Goal: Task Accomplishment & Management: Complete application form

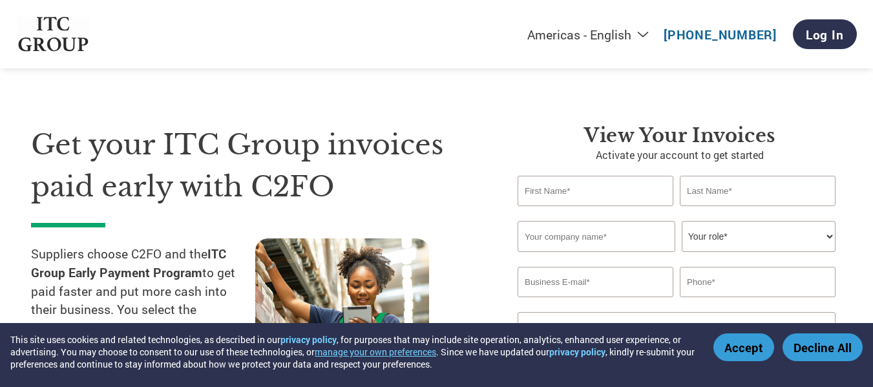
click at [586, 195] on input "text" at bounding box center [596, 191] width 156 height 30
click at [453, 108] on div "Get your ITC Group invoices paid early with C2FO Suppliers choose C2FO and the …" at bounding box center [436, 244] width 811 height 344
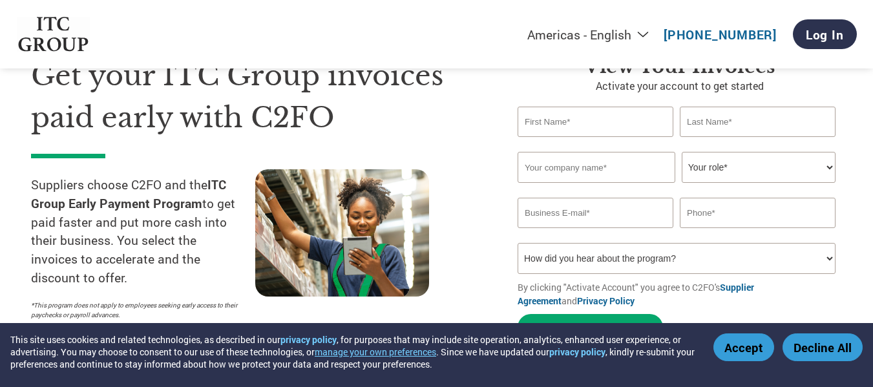
scroll to position [65, 0]
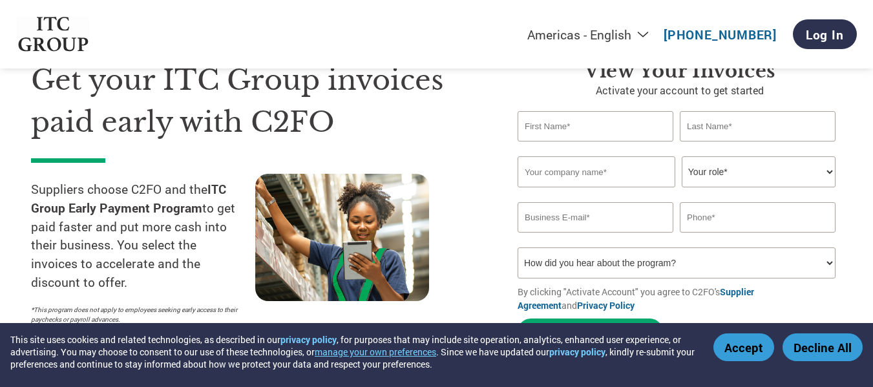
click at [575, 131] on input "text" at bounding box center [596, 126] width 156 height 30
type input "m"
type input "[PERSON_NAME]"
click at [569, 174] on input "text" at bounding box center [597, 171] width 158 height 31
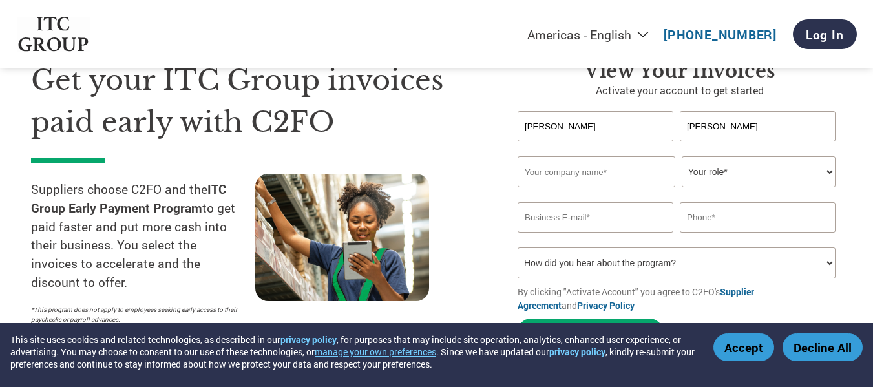
type input "TEKCODE SYSTEM"
type input "[EMAIL_ADDRESS][DOMAIN_NAME]"
type input "09833353382"
click at [712, 175] on select "Your role* CFO Controller Credit Manager Finance Director Treasurer CEO Preside…" at bounding box center [759, 171] width 154 height 31
select select "CEO"
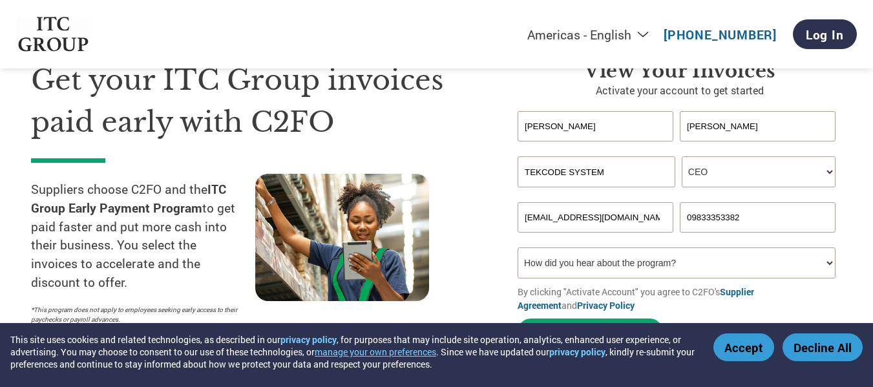
click at [682, 156] on select "Your role* CFO Controller Credit Manager Finance Director Treasurer CEO Preside…" at bounding box center [759, 171] width 154 height 31
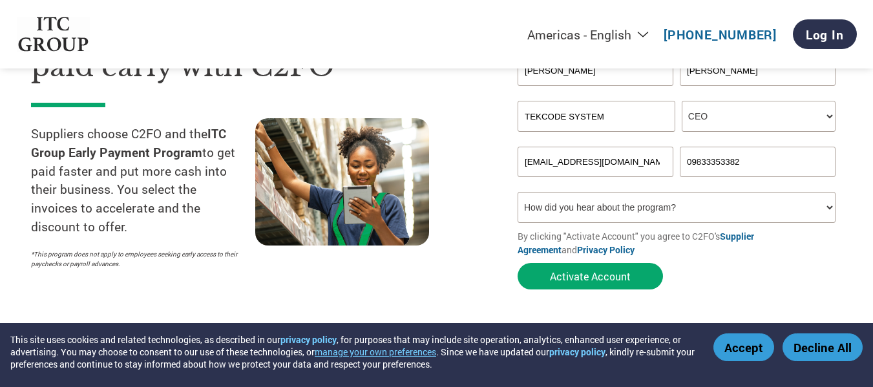
scroll to position [194, 0]
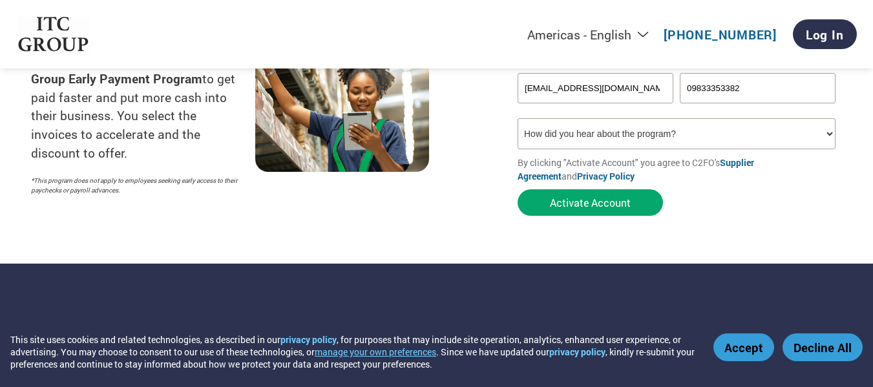
click at [536, 136] on select "How did you hear about the program? Received a letter Email Social Media Online…" at bounding box center [677, 133] width 318 height 31
select select "Email"
click at [518, 118] on select "How did you hear about the program? Received a letter Email Social Media Online…" at bounding box center [677, 133] width 318 height 31
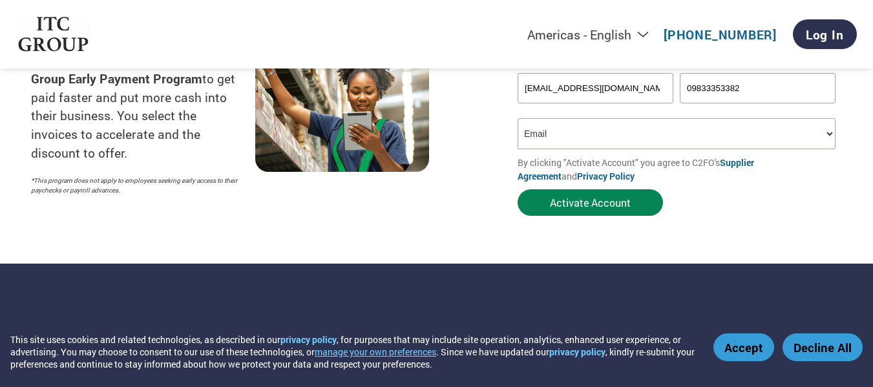
click at [613, 211] on button "Activate Account" at bounding box center [590, 202] width 145 height 26
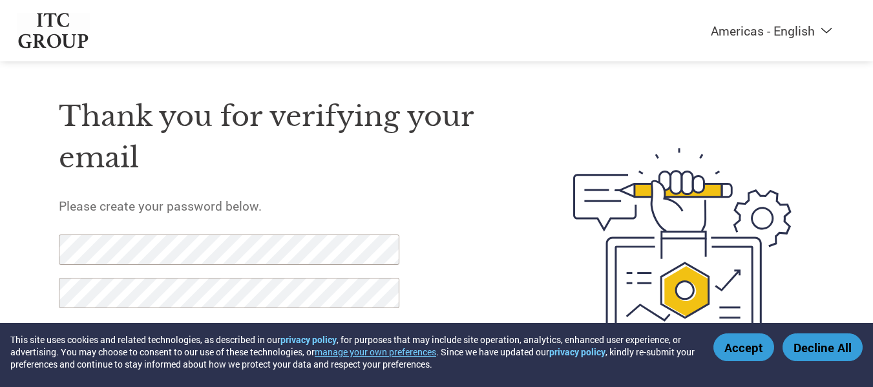
scroll to position [72, 0]
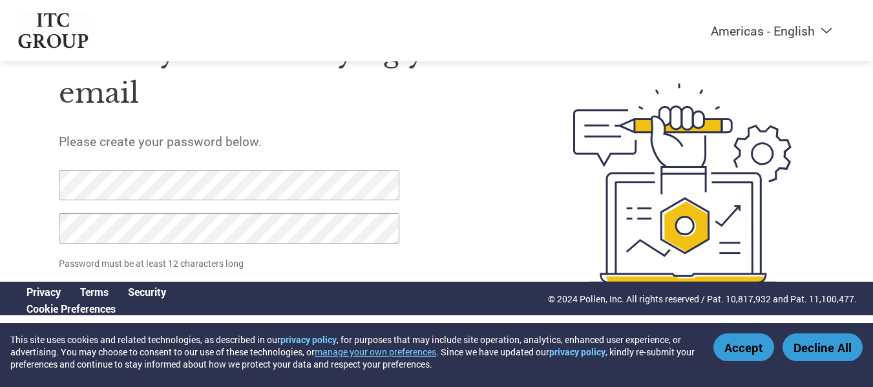
click at [736, 350] on button "Accept" at bounding box center [744, 347] width 61 height 28
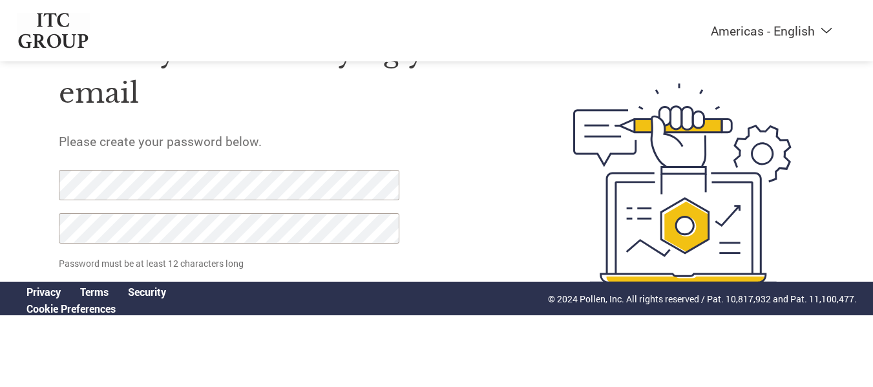
click at [49, 178] on div "Thank you for verifying your email Please create your password below. Password …" at bounding box center [437, 183] width 840 height 343
click input "Set Password" at bounding box center [123, 299] width 128 height 26
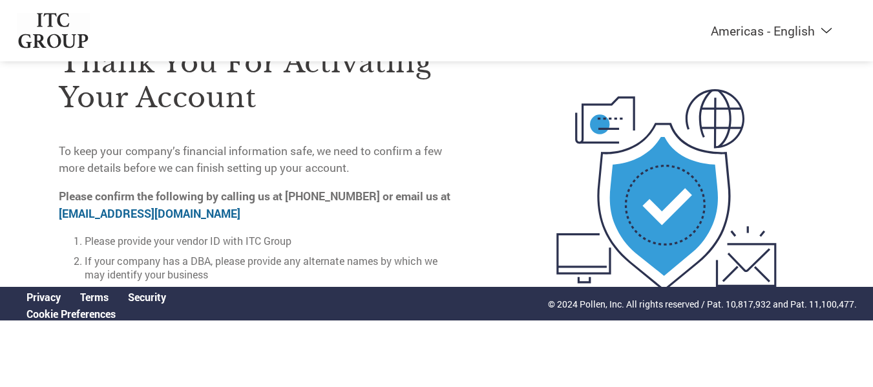
scroll to position [81, 0]
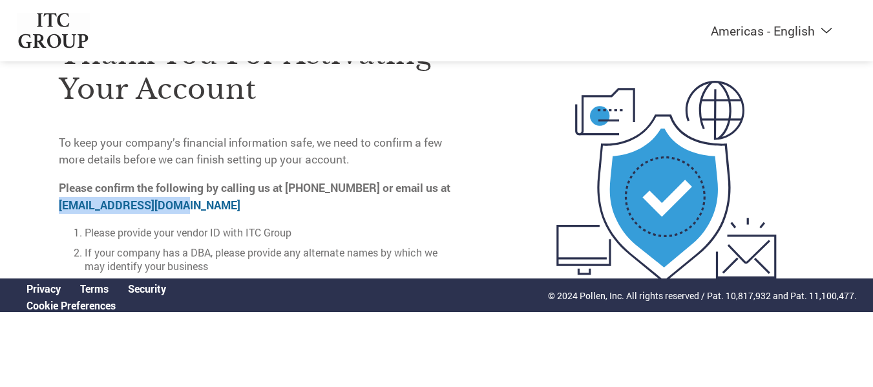
drag, startPoint x: 187, startPoint y: 200, endPoint x: 59, endPoint y: 206, distance: 127.5
click at [59, 206] on p "Please confirm the following by calling us at 833-255-7078 or email us at on-bo…" at bounding box center [259, 197] width 401 height 34
copy link "on-boarding@c2fo.com"
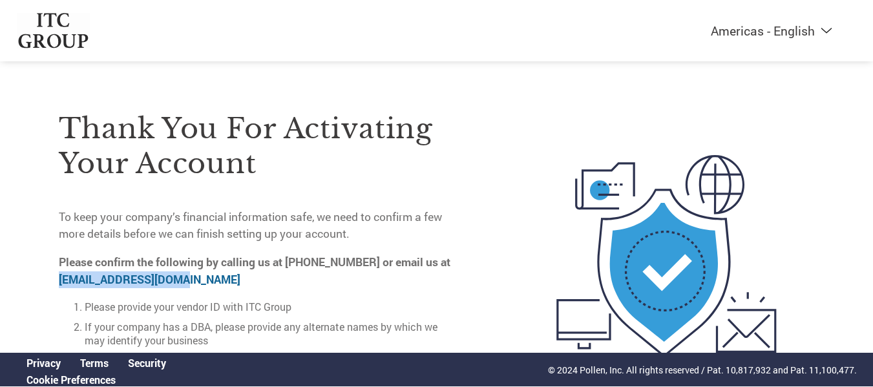
scroll to position [0, 0]
